Goal: Task Accomplishment & Management: Manage account settings

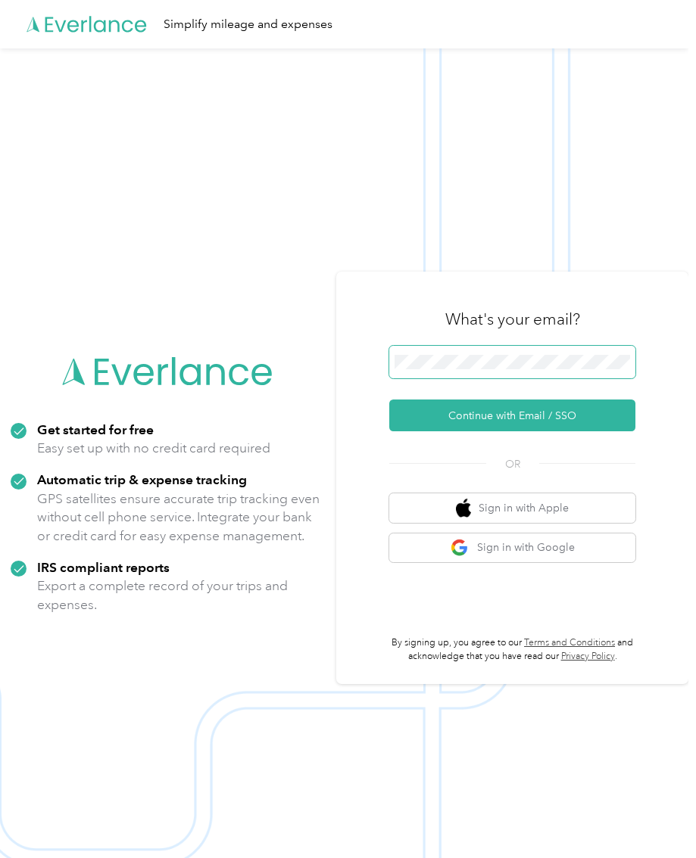
click at [519, 431] on button "Continue with Email / SSO" at bounding box center [512, 416] width 246 height 32
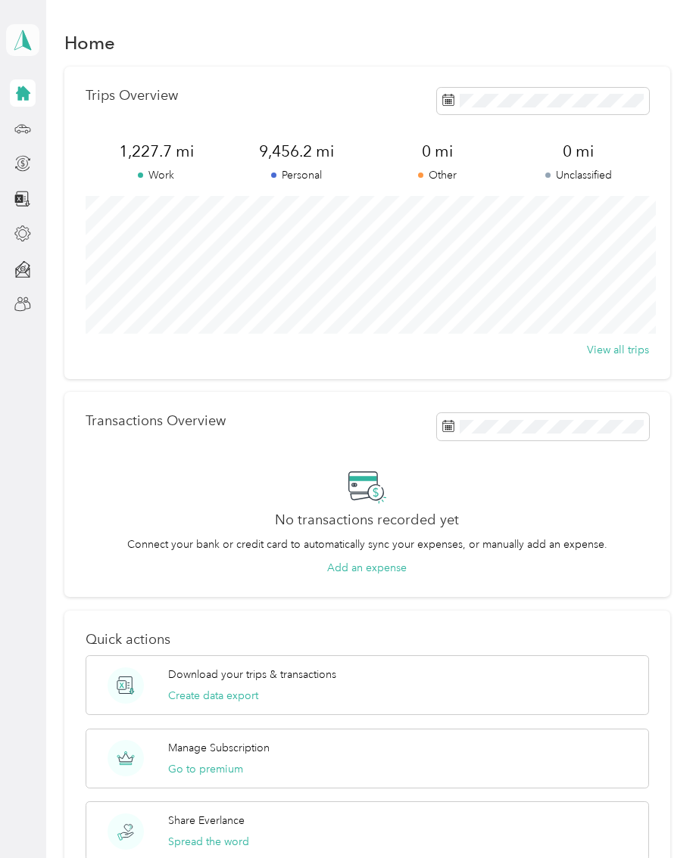
click at [25, 45] on polygon at bounding box center [27, 40] width 8 height 20
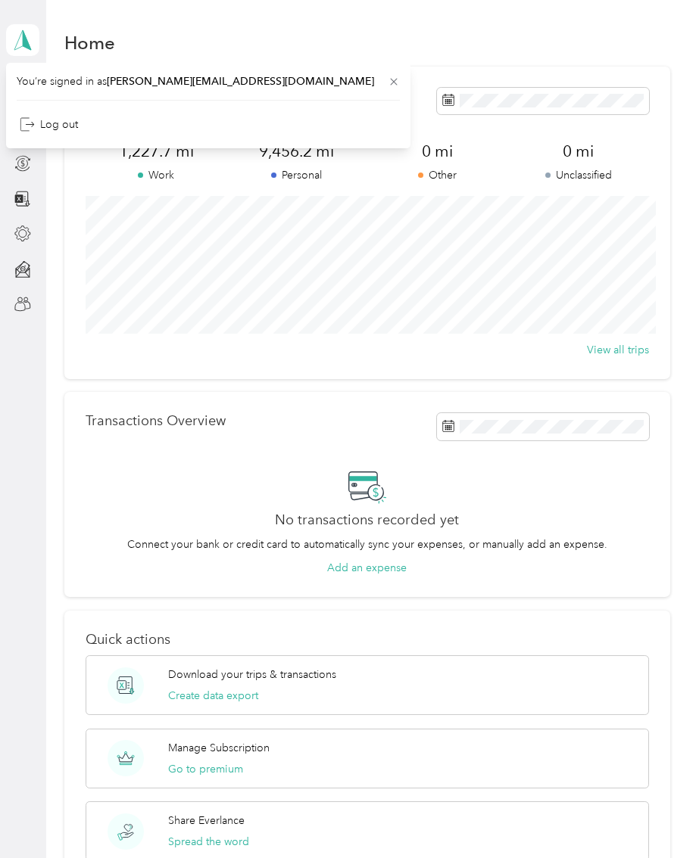
click at [378, 40] on div "Home" at bounding box center [366, 42] width 605 height 32
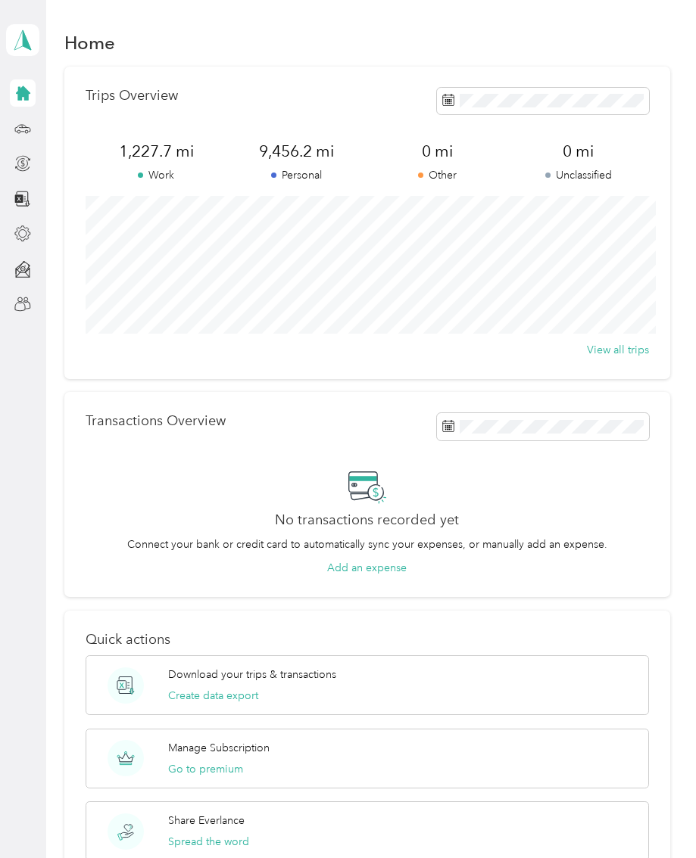
click at [23, 99] on icon at bounding box center [22, 93] width 17 height 17
click at [30, 133] on icon at bounding box center [22, 128] width 17 height 17
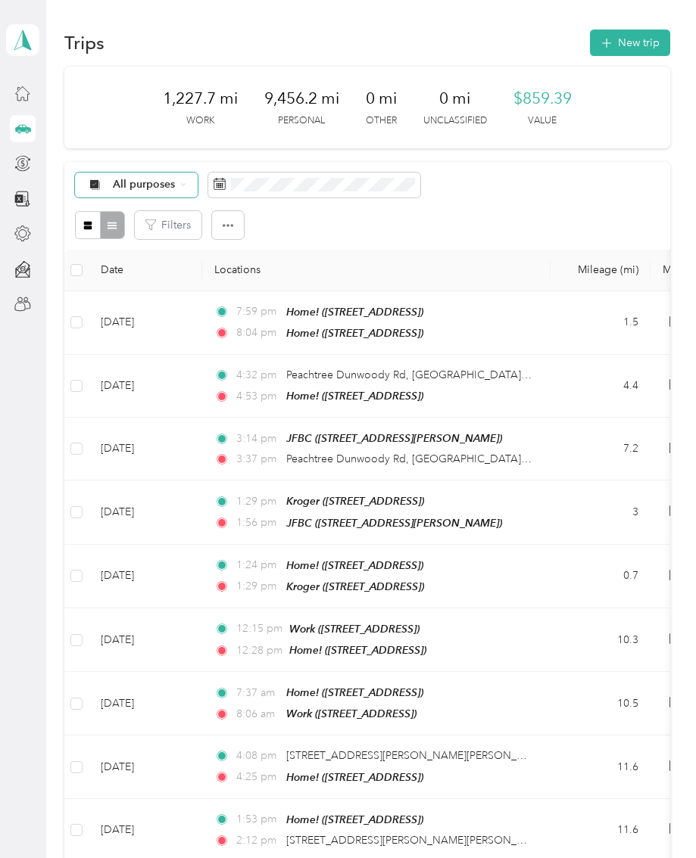
click at [170, 187] on span "All purposes" at bounding box center [144, 184] width 63 height 11
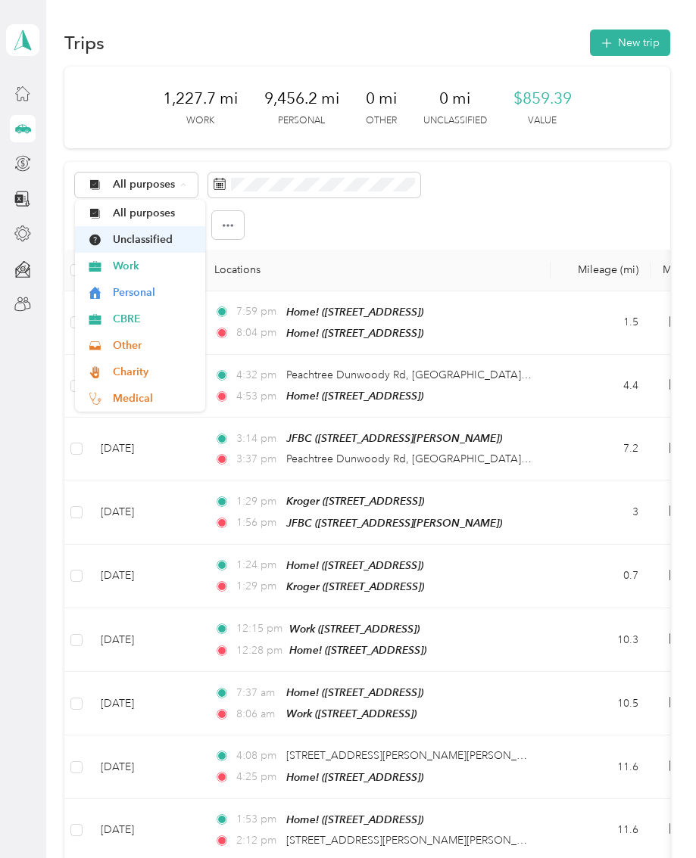
click at [173, 247] on span "Unclassified" at bounding box center [154, 240] width 82 height 16
